Goal: Task Accomplishment & Management: Use online tool/utility

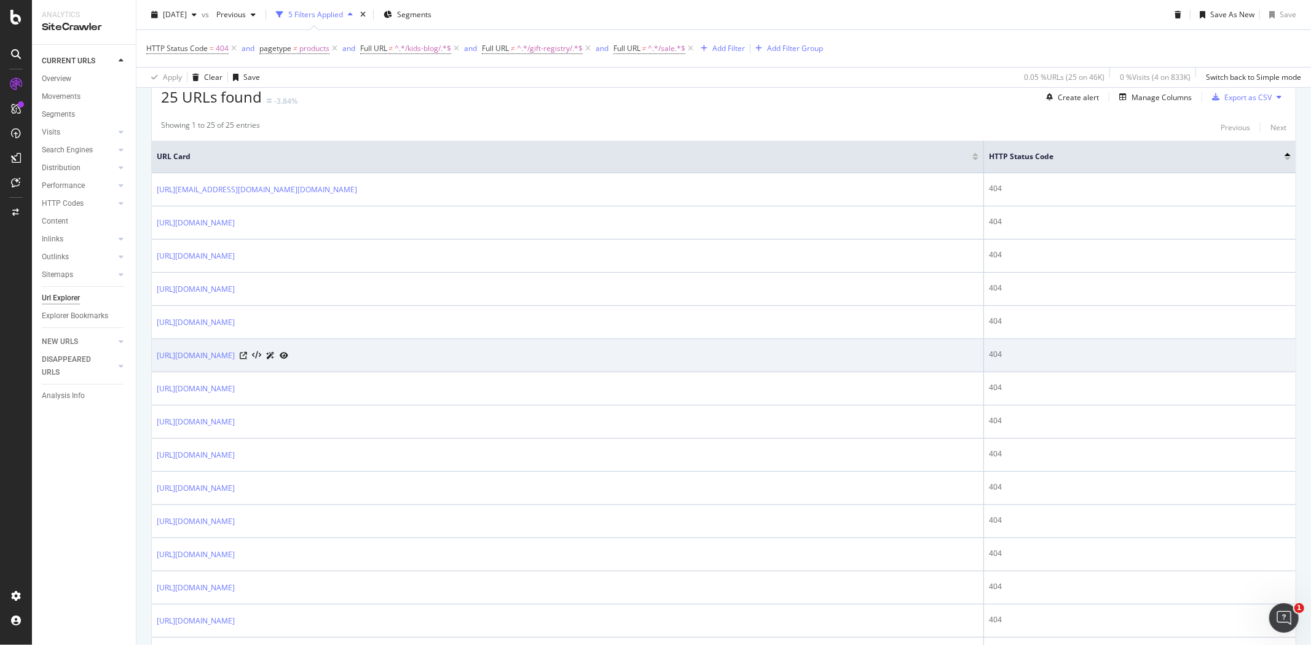
scroll to position [341, 0]
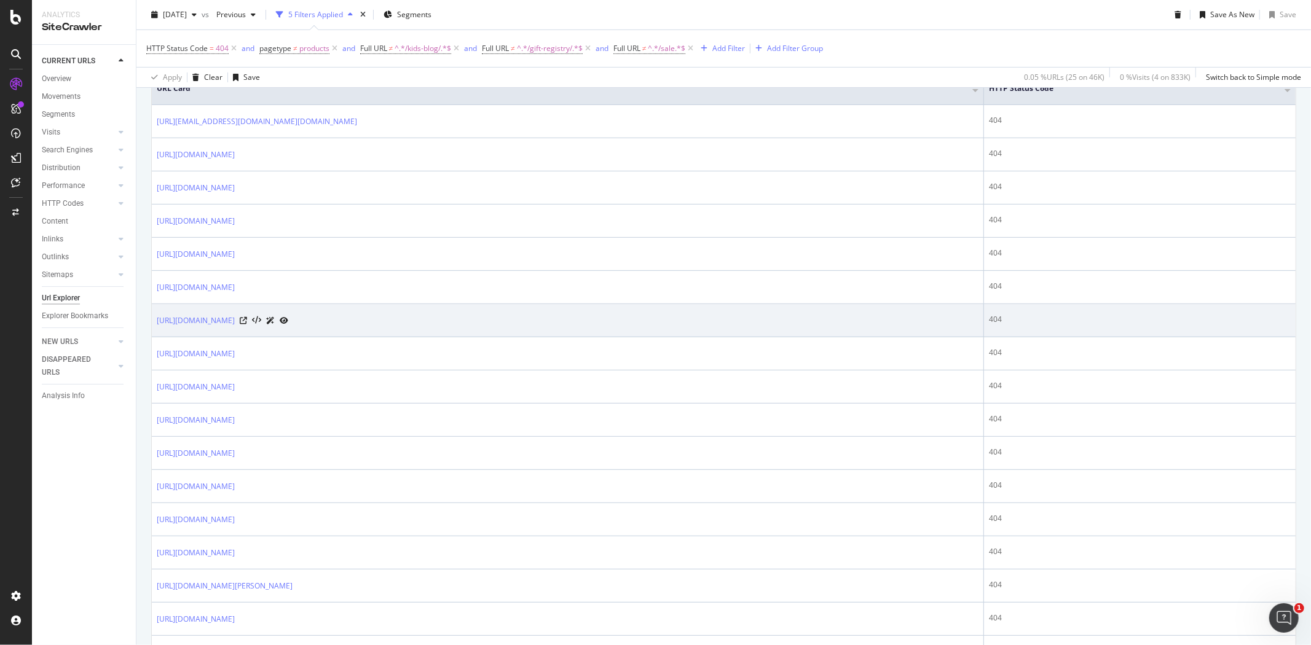
drag, startPoint x: 455, startPoint y: 323, endPoint x: 476, endPoint y: 330, distance: 22.2
click at [476, 330] on td "[URL][DOMAIN_NAME]" at bounding box center [568, 320] width 832 height 33
